Goal: Find specific page/section: Find specific page/section

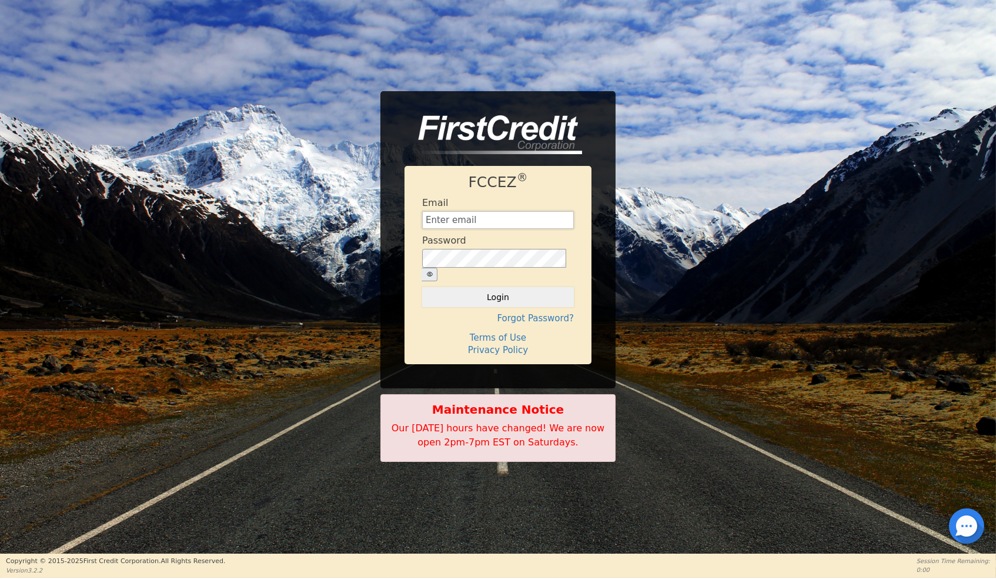
type input "[EMAIL_ADDRESS][DOMAIN_NAME]"
click at [492, 291] on button "Login" at bounding box center [498, 297] width 152 height 20
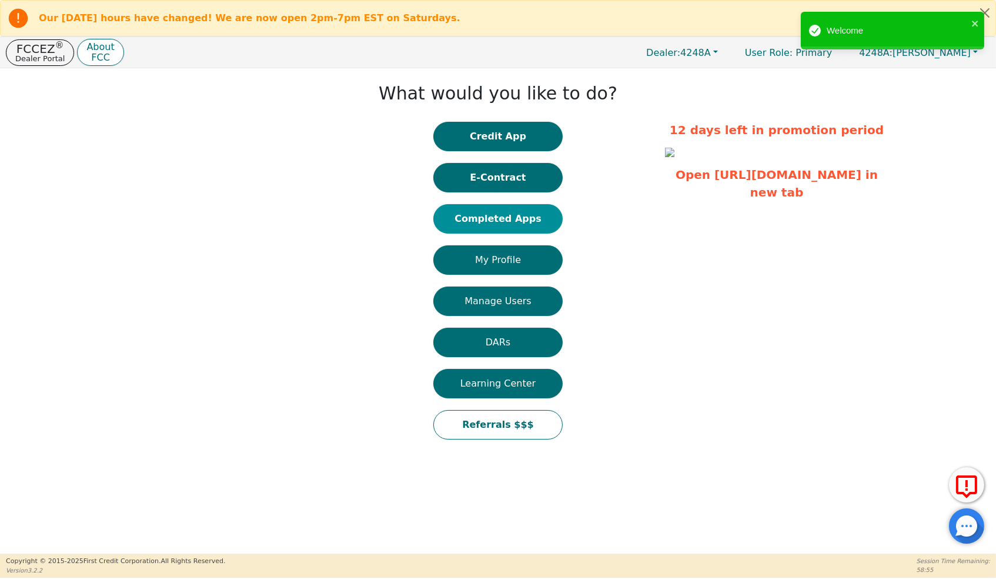
click at [524, 232] on button "Completed Apps" at bounding box center [498, 218] width 129 height 29
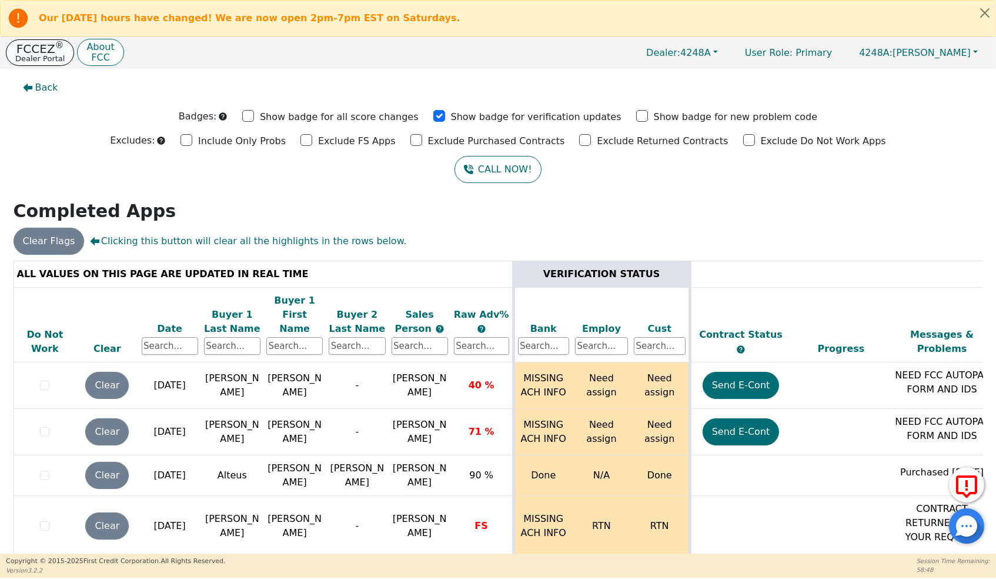
click at [46, 59] on p "Dealer Portal" at bounding box center [39, 59] width 49 height 8
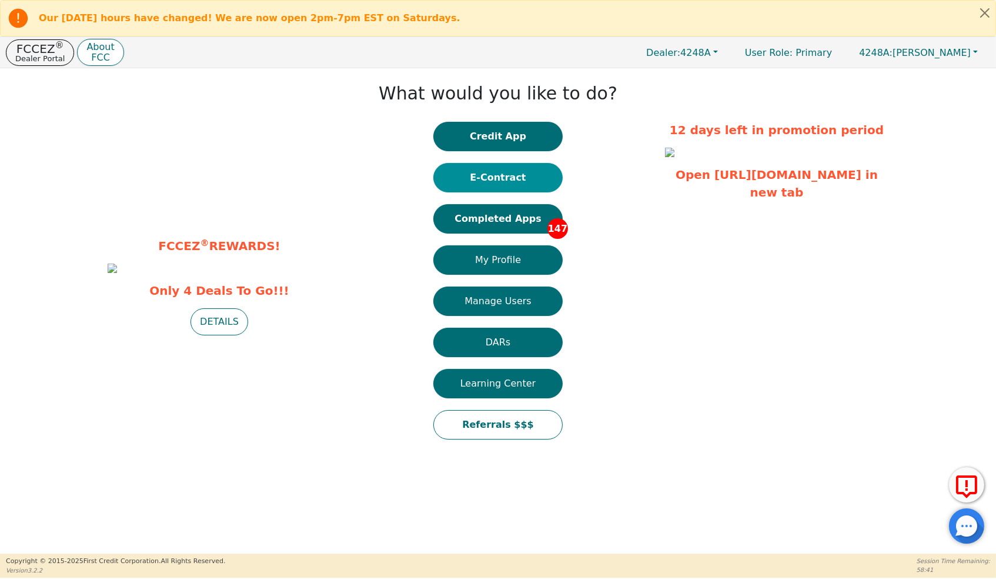
click at [512, 187] on button "E-Contract" at bounding box center [498, 177] width 129 height 29
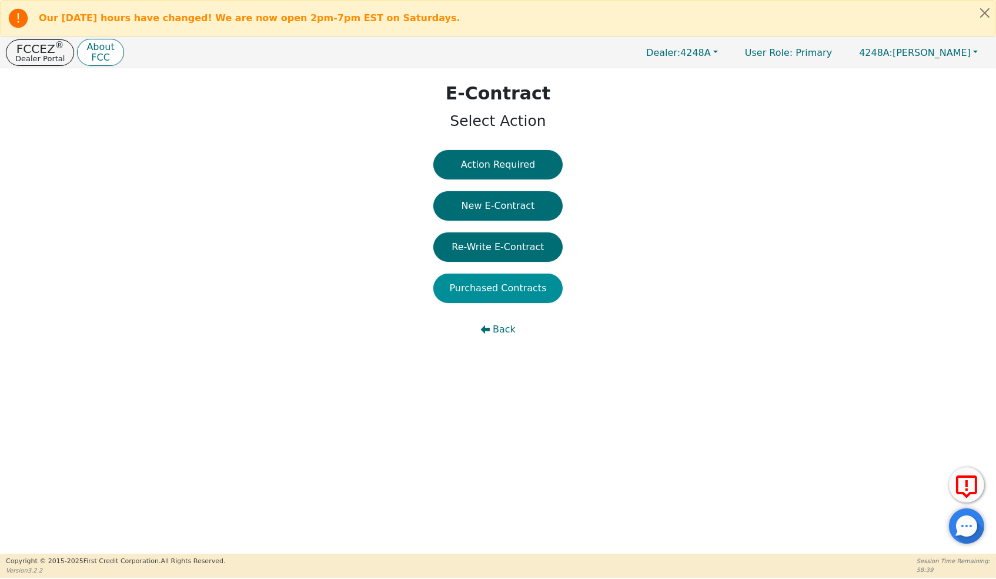
click at [504, 302] on button "Purchased Contracts" at bounding box center [498, 288] width 129 height 29
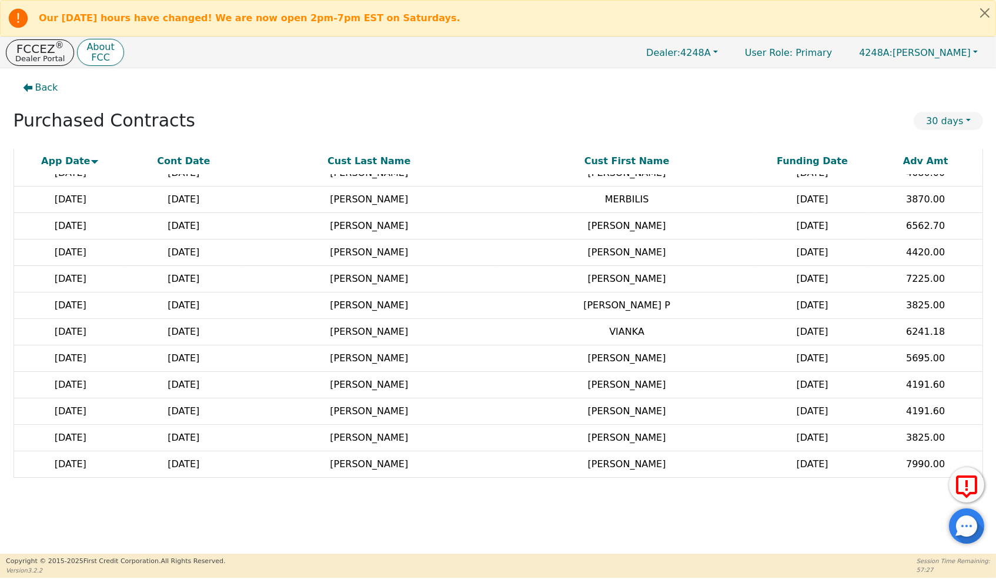
scroll to position [174, 0]
click at [966, 123] on button "30 days" at bounding box center [948, 121] width 69 height 18
click at [938, 185] on link "60 days" at bounding box center [936, 178] width 93 height 16
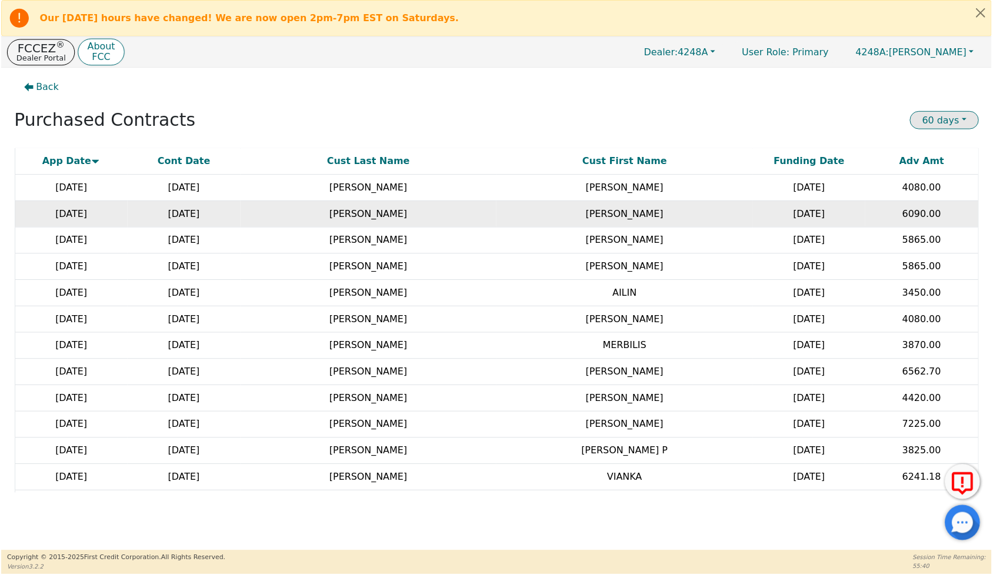
scroll to position [0, 0]
